Goal: Find specific page/section: Find specific page/section

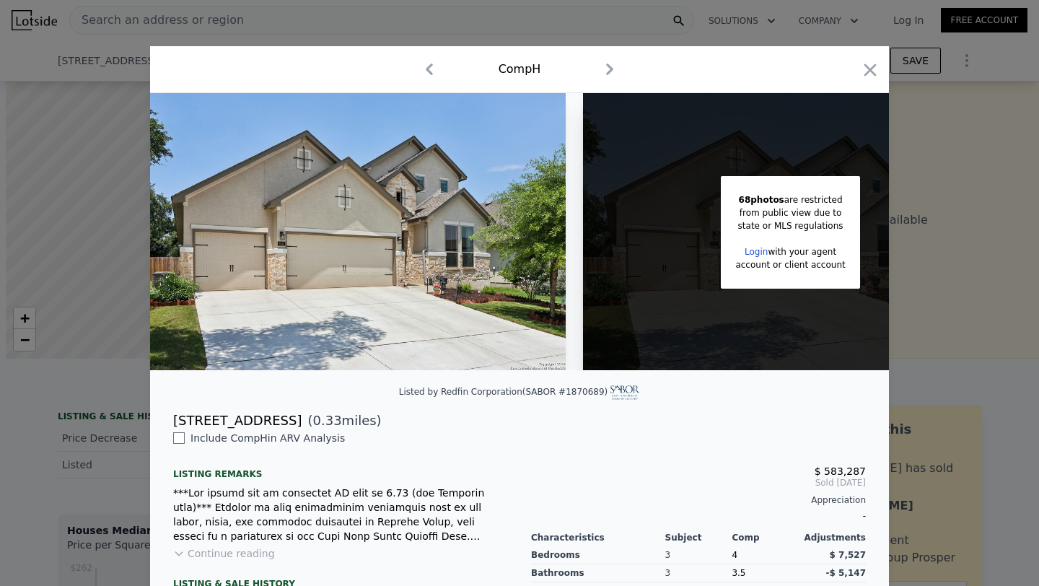
scroll to position [58, 0]
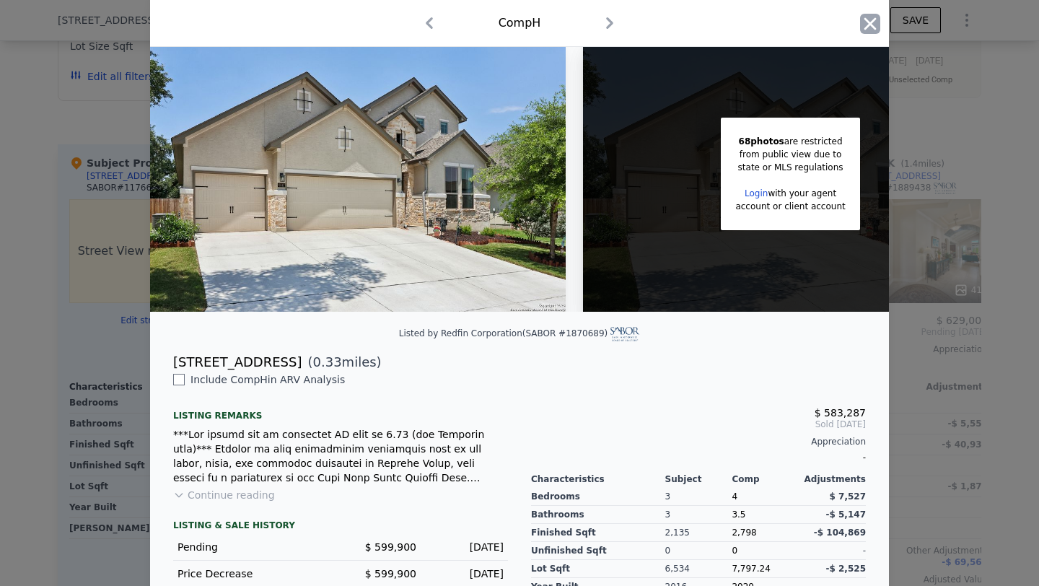
click at [865, 21] on icon "button" at bounding box center [870, 24] width 20 height 20
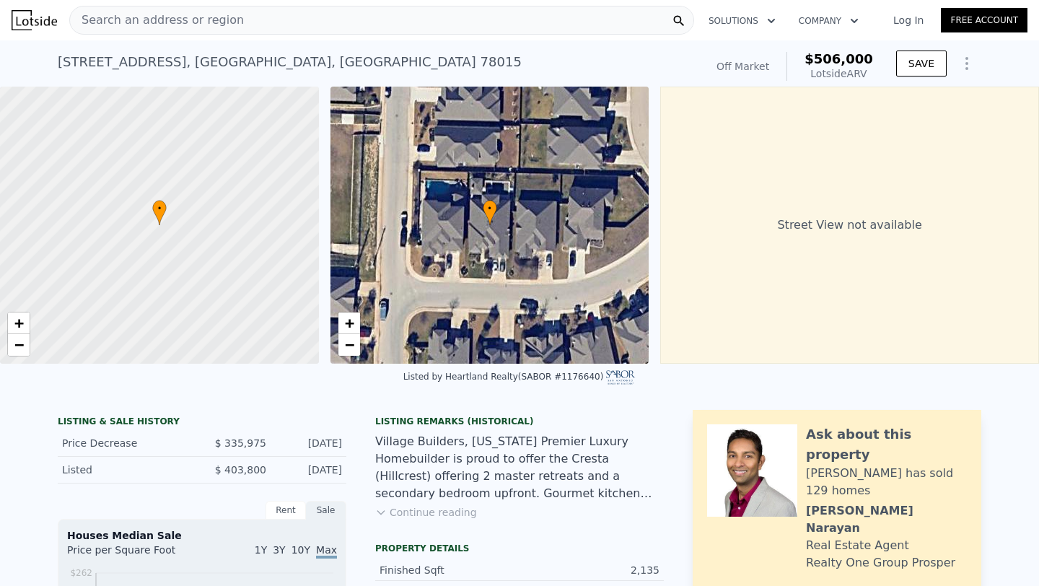
click at [219, 11] on div "Search an address or region" at bounding box center [157, 19] width 174 height 27
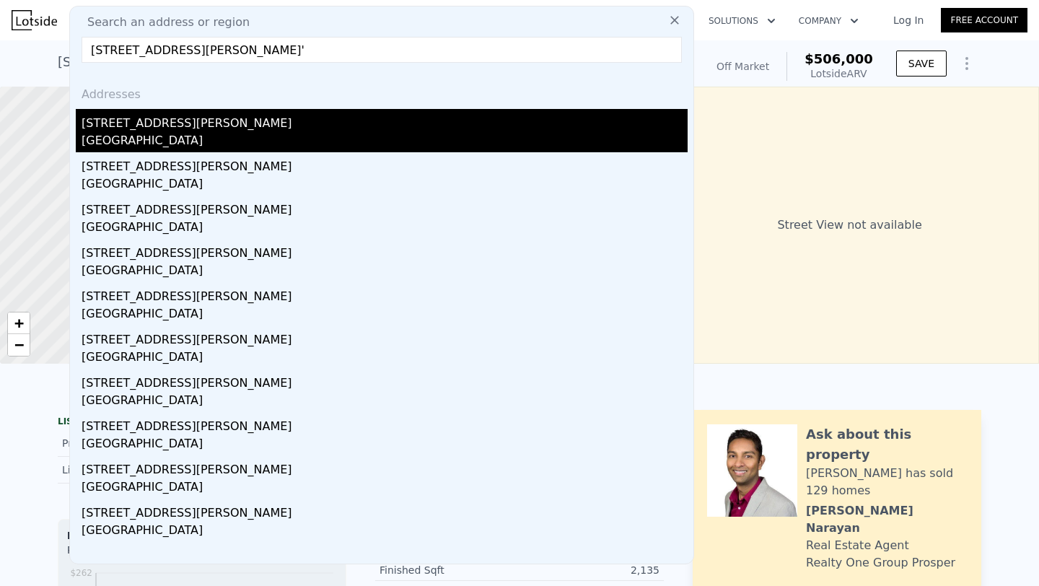
type input "[STREET_ADDRESS][PERSON_NAME]'"
click at [207, 133] on div "[GEOGRAPHIC_DATA]" at bounding box center [385, 142] width 606 height 20
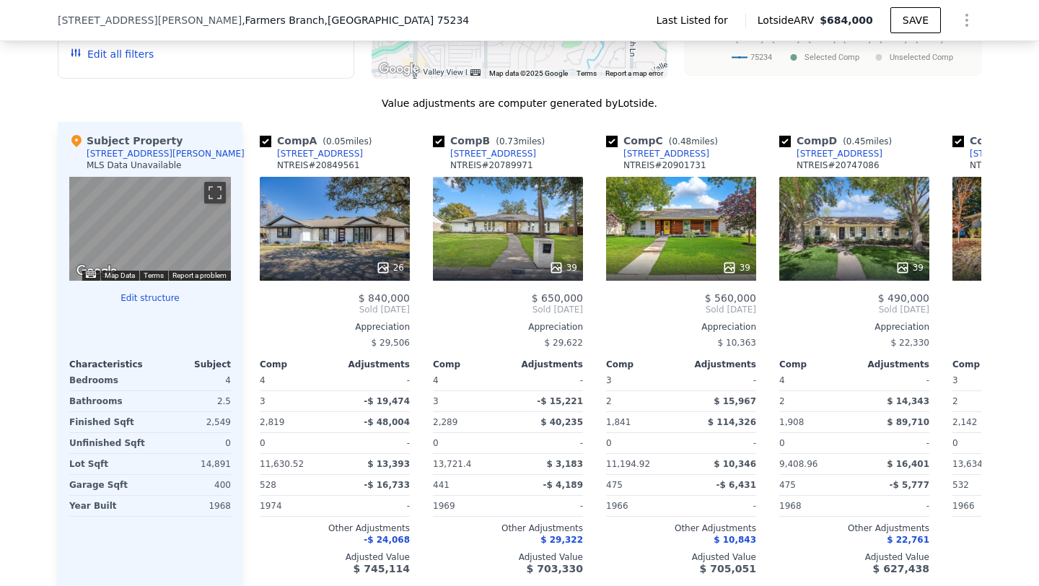
scroll to position [0, 15]
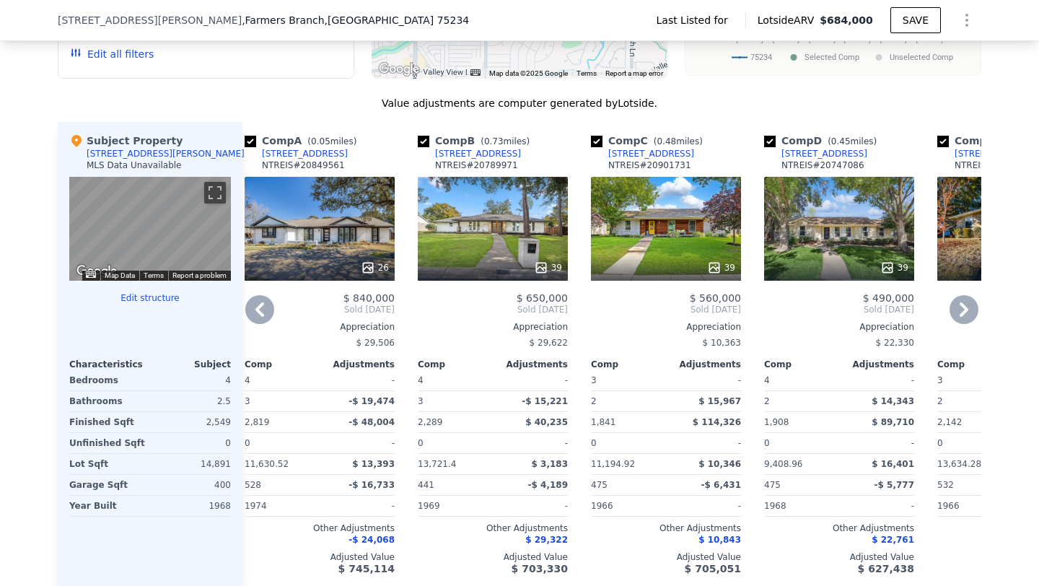
click at [548, 260] on icon at bounding box center [541, 267] width 14 height 14
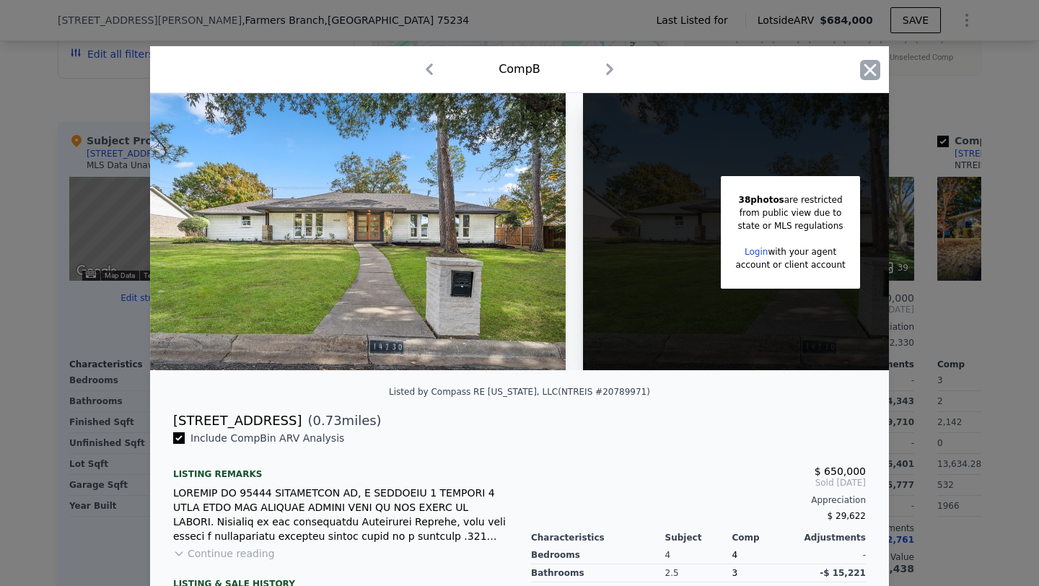
click at [863, 71] on icon "button" at bounding box center [870, 70] width 20 height 20
